Goal: Check status

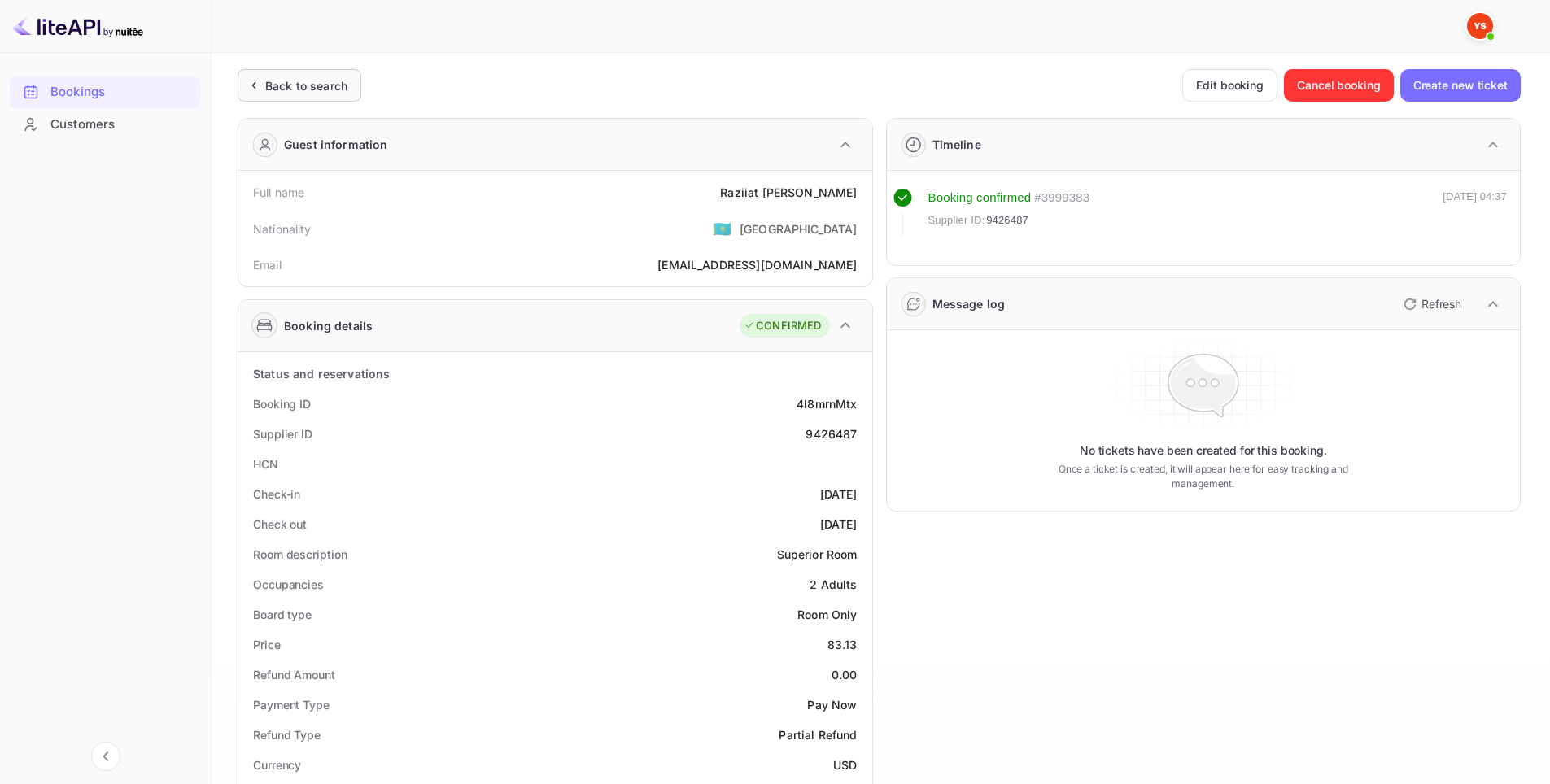
click at [302, 78] on div "Back to search" at bounding box center [306, 85] width 83 height 17
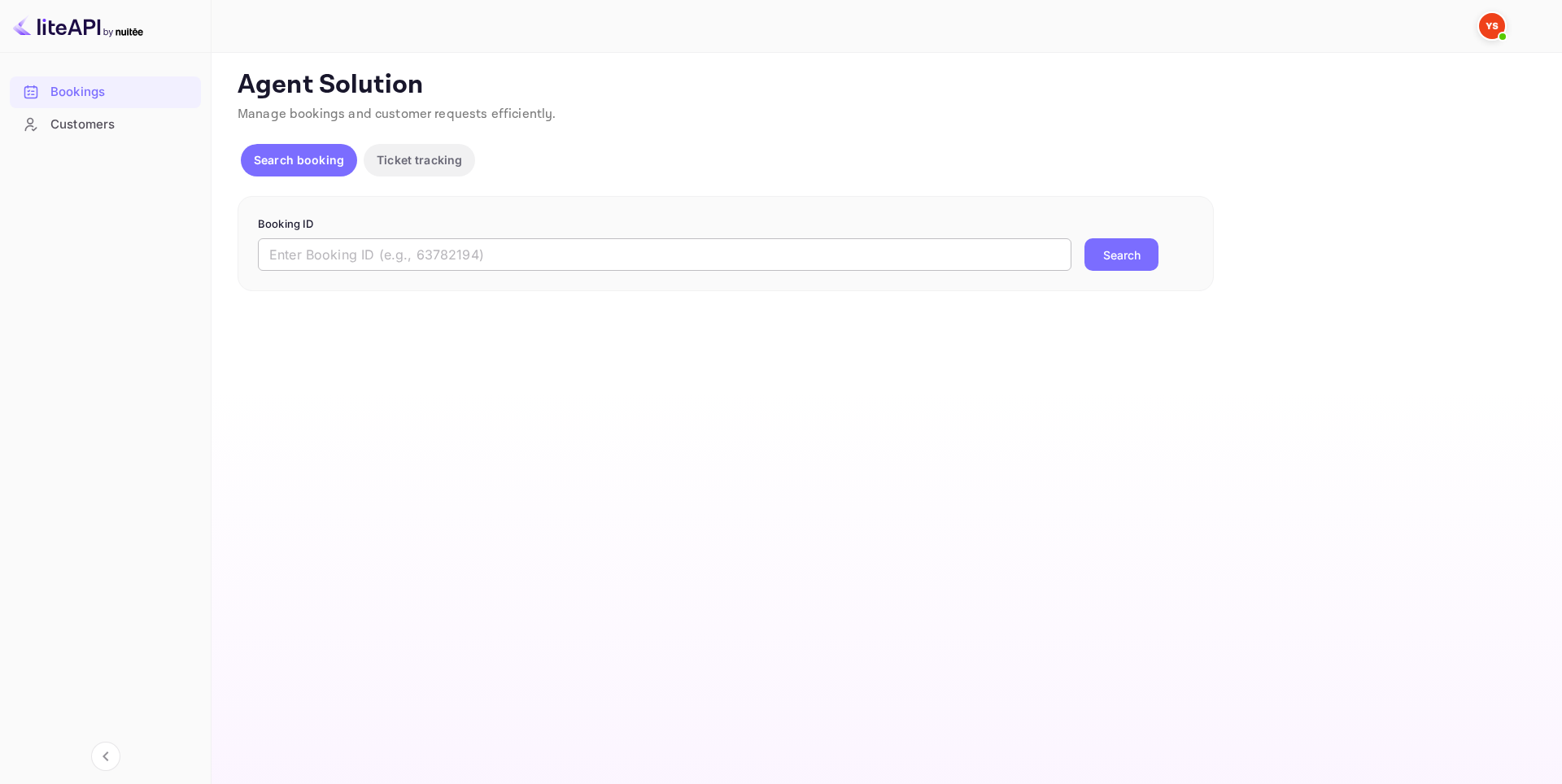
click at [591, 247] on input "text" at bounding box center [665, 254] width 814 height 32
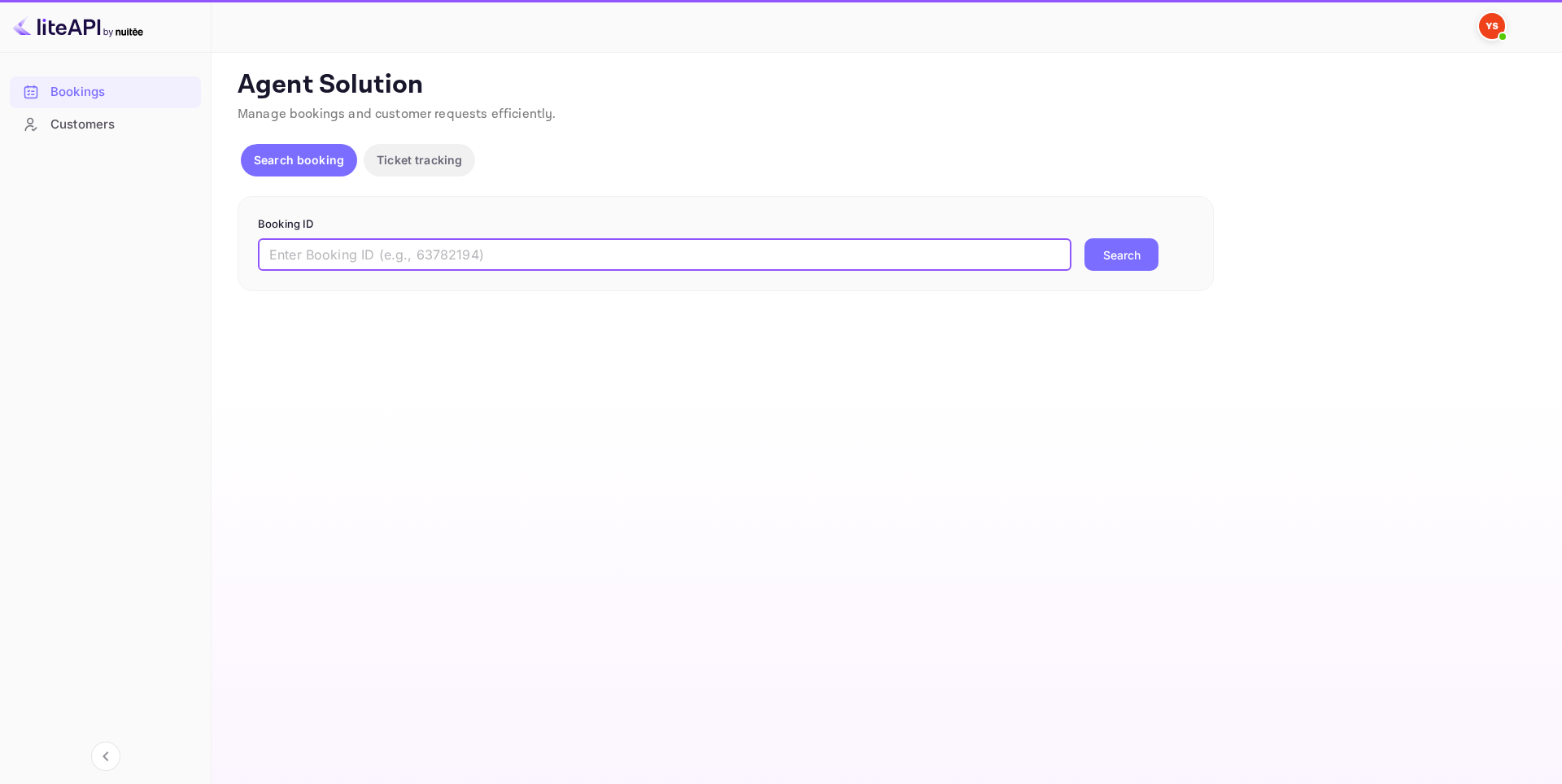
paste input "8886084"
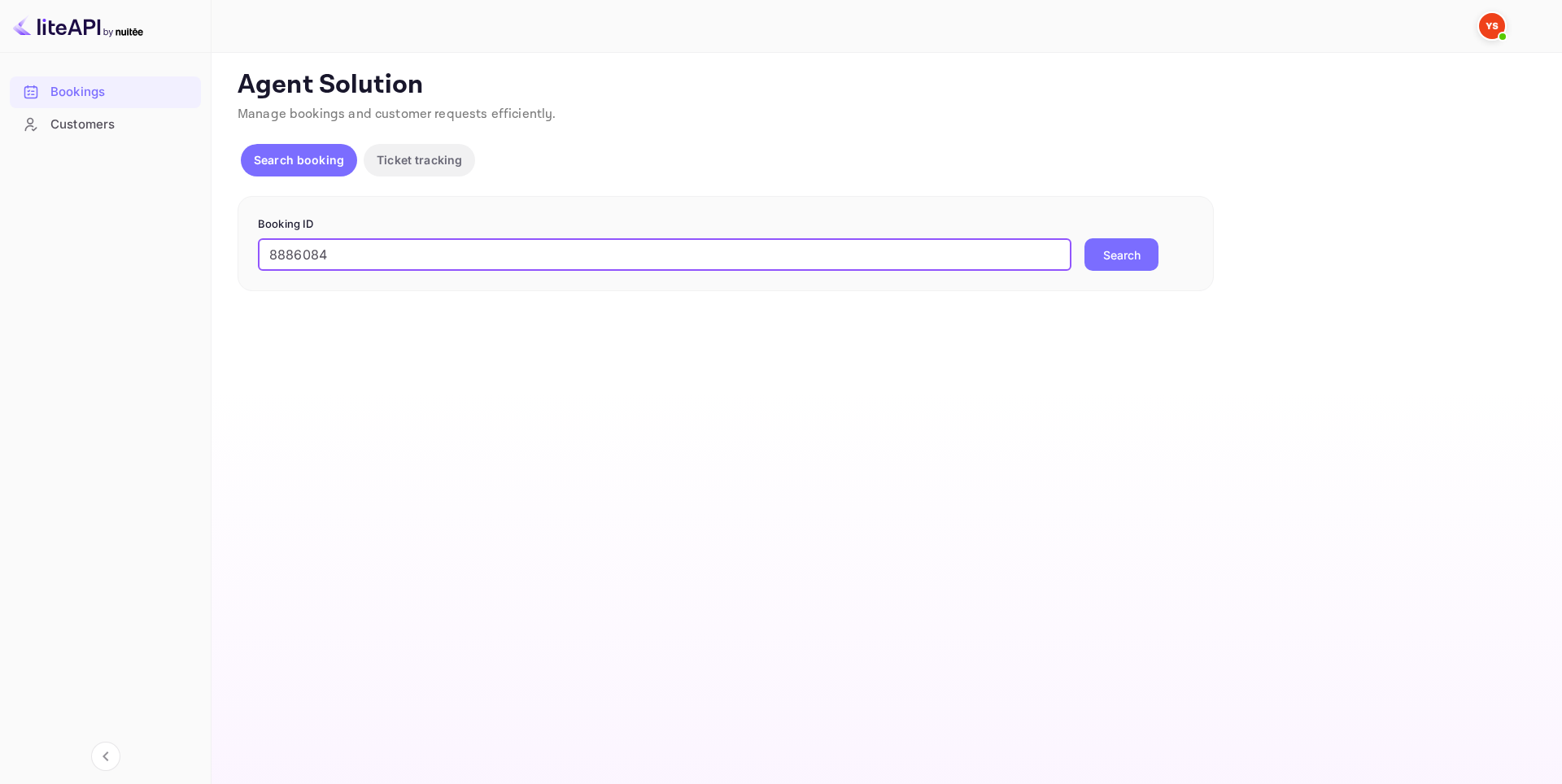
type input "8886084"
click at [1124, 254] on button "Search" at bounding box center [1122, 254] width 74 height 32
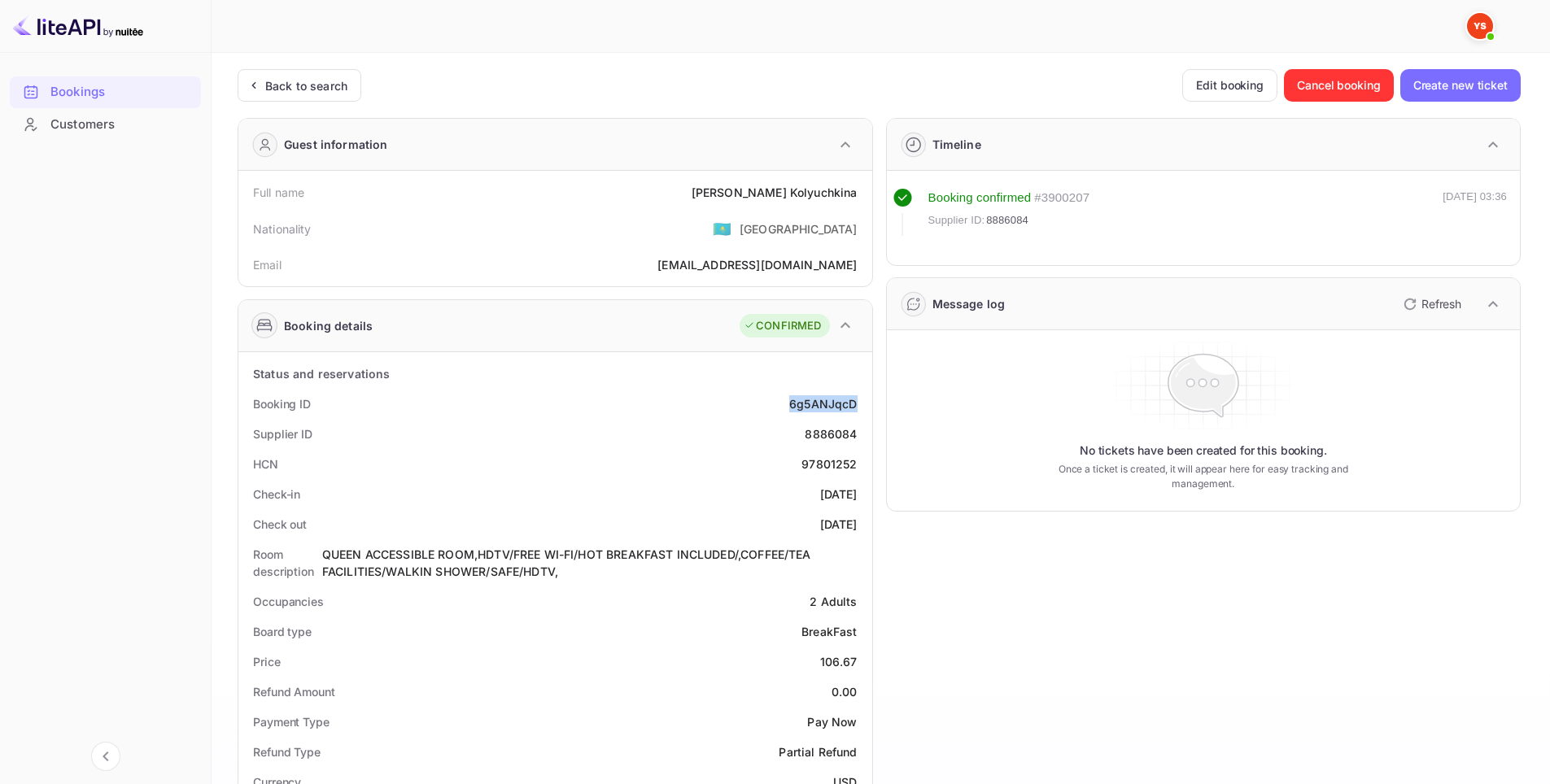
drag, startPoint x: 786, startPoint y: 405, endPoint x: 858, endPoint y: 402, distance: 72.1
click at [858, 402] on div "Booking ID 6g5ANJqcD" at bounding box center [555, 404] width 621 height 30
copy div "6g5ANJqcD"
drag, startPoint x: 798, startPoint y: 431, endPoint x: 865, endPoint y: 432, distance: 67.0
click at [865, 432] on div "Supplier ID 8886084" at bounding box center [555, 433] width 621 height 30
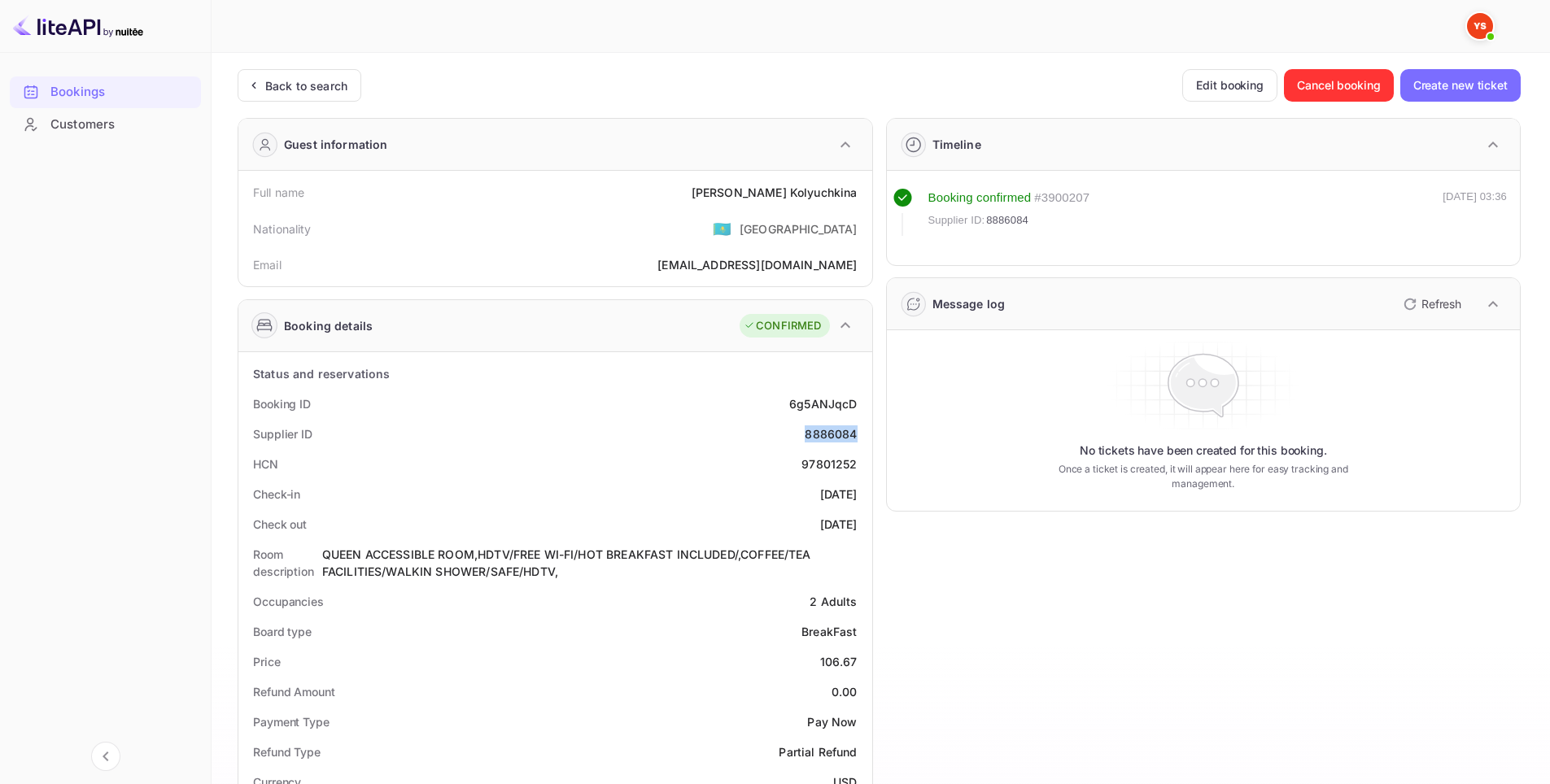
copy div "8886084"
drag, startPoint x: 764, startPoint y: 187, endPoint x: 862, endPoint y: 195, distance: 98.3
click at [862, 195] on div "Full name [PERSON_NAME]" at bounding box center [555, 192] width 621 height 30
copy div "[PERSON_NAME]"
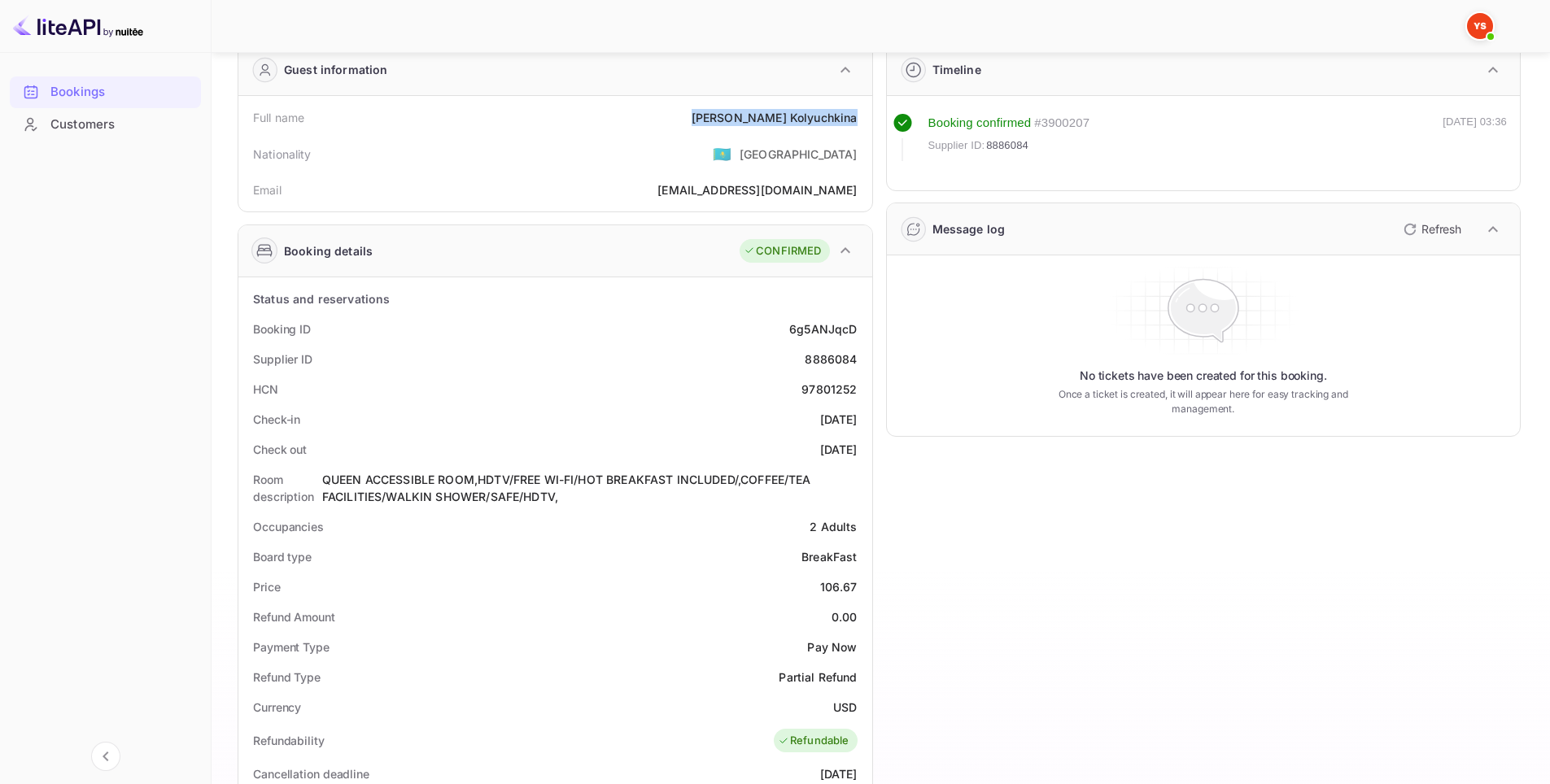
scroll to position [82, 0]
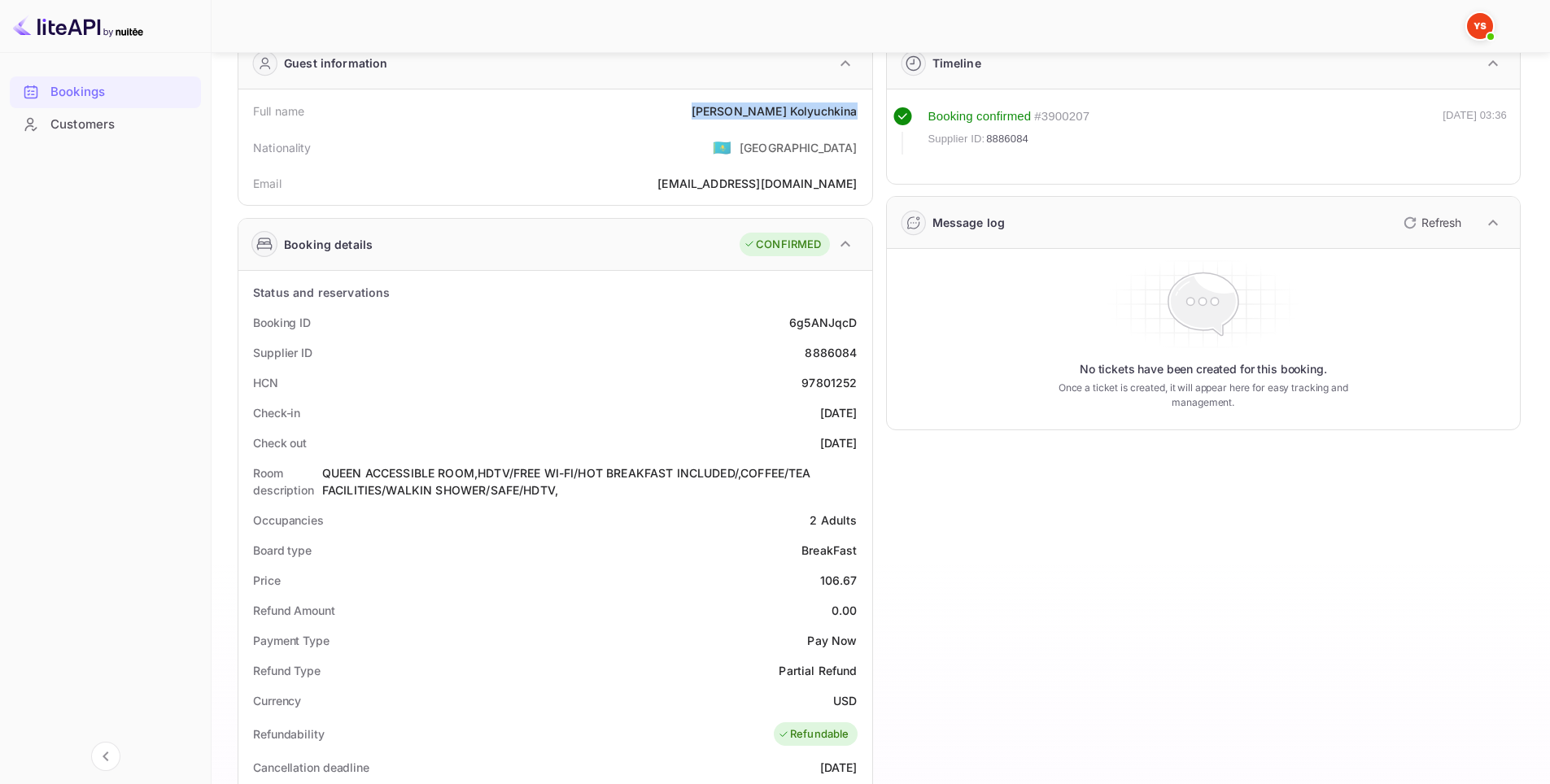
drag, startPoint x: 781, startPoint y: 412, endPoint x: 863, endPoint y: 406, distance: 82.2
click at [863, 406] on div "Check-in [DATE]" at bounding box center [555, 413] width 621 height 30
copy div "[DATE]"
drag, startPoint x: 790, startPoint y: 442, endPoint x: 871, endPoint y: 443, distance: 81.0
click at [872, 443] on div "Status and reservations Booking ID 6g5ANJqcD Supplier ID 8886084 HCN 97801252 C…" at bounding box center [555, 742] width 634 height 944
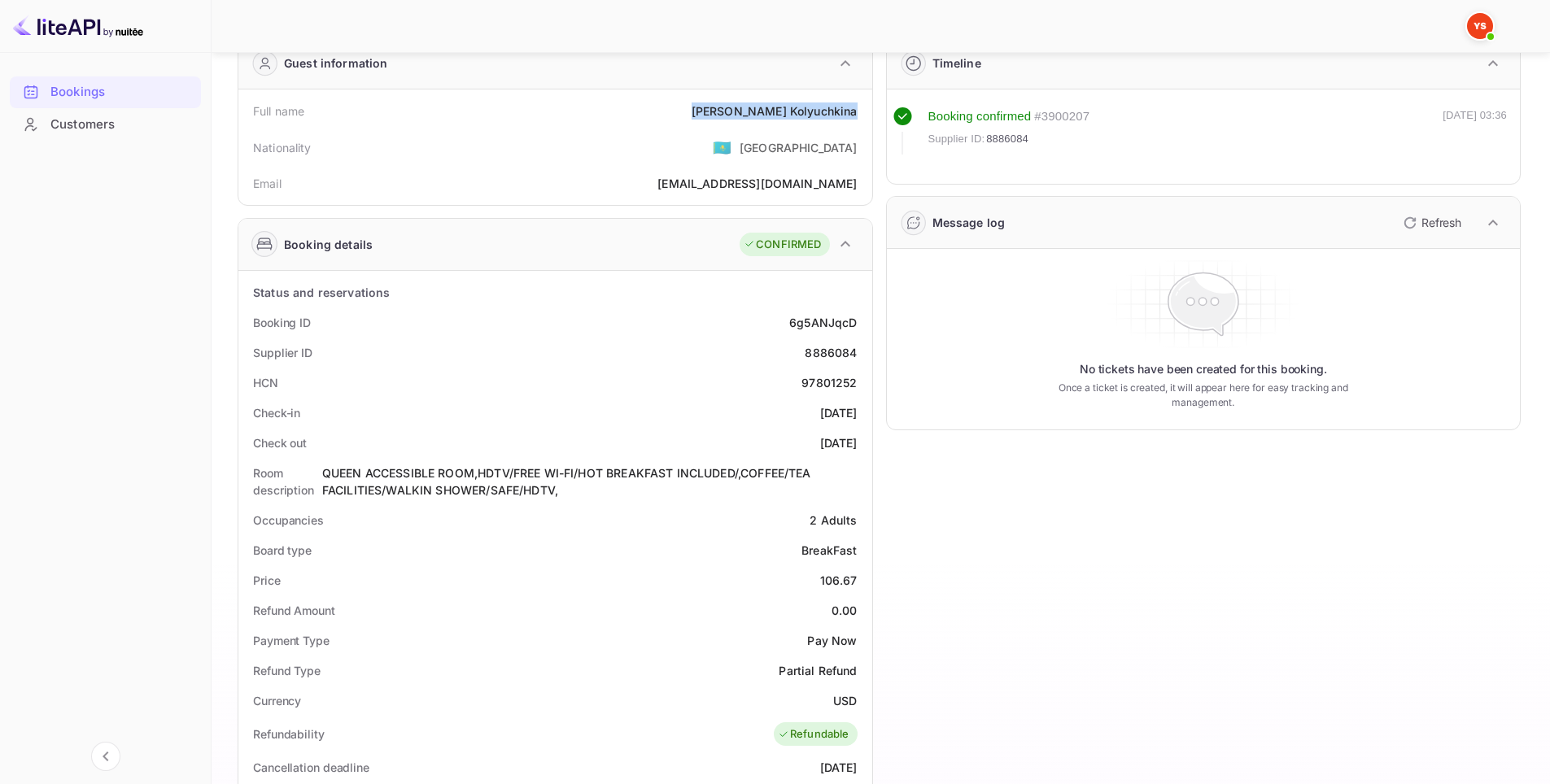
copy div "[DATE]"
